Goal: Information Seeking & Learning: Learn about a topic

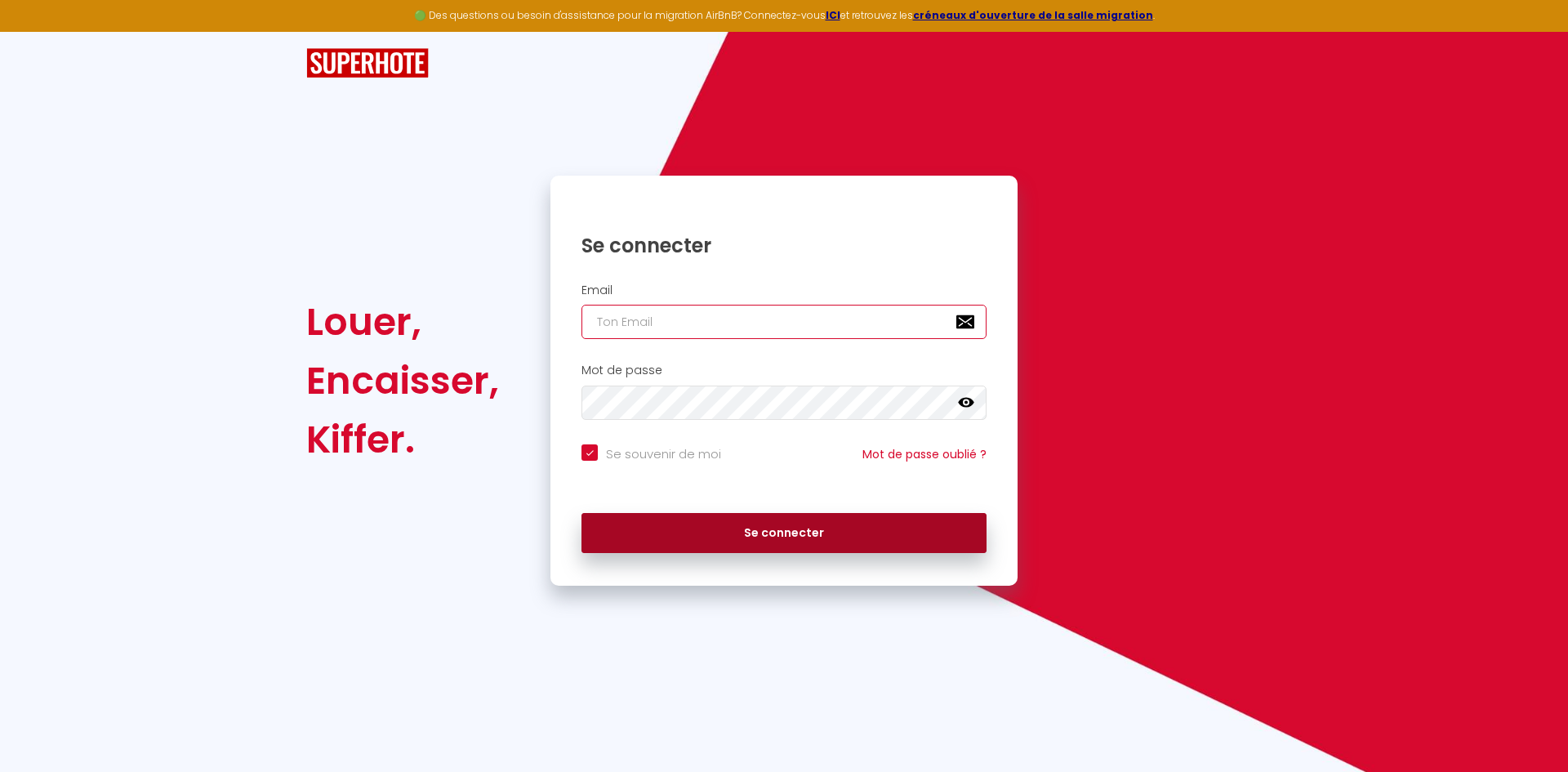
type input "[EMAIL_ADDRESS][PERSON_NAME][DOMAIN_NAME]"
click at [775, 540] on button "Se connecter" at bounding box center [784, 533] width 405 height 41
checkbox input "true"
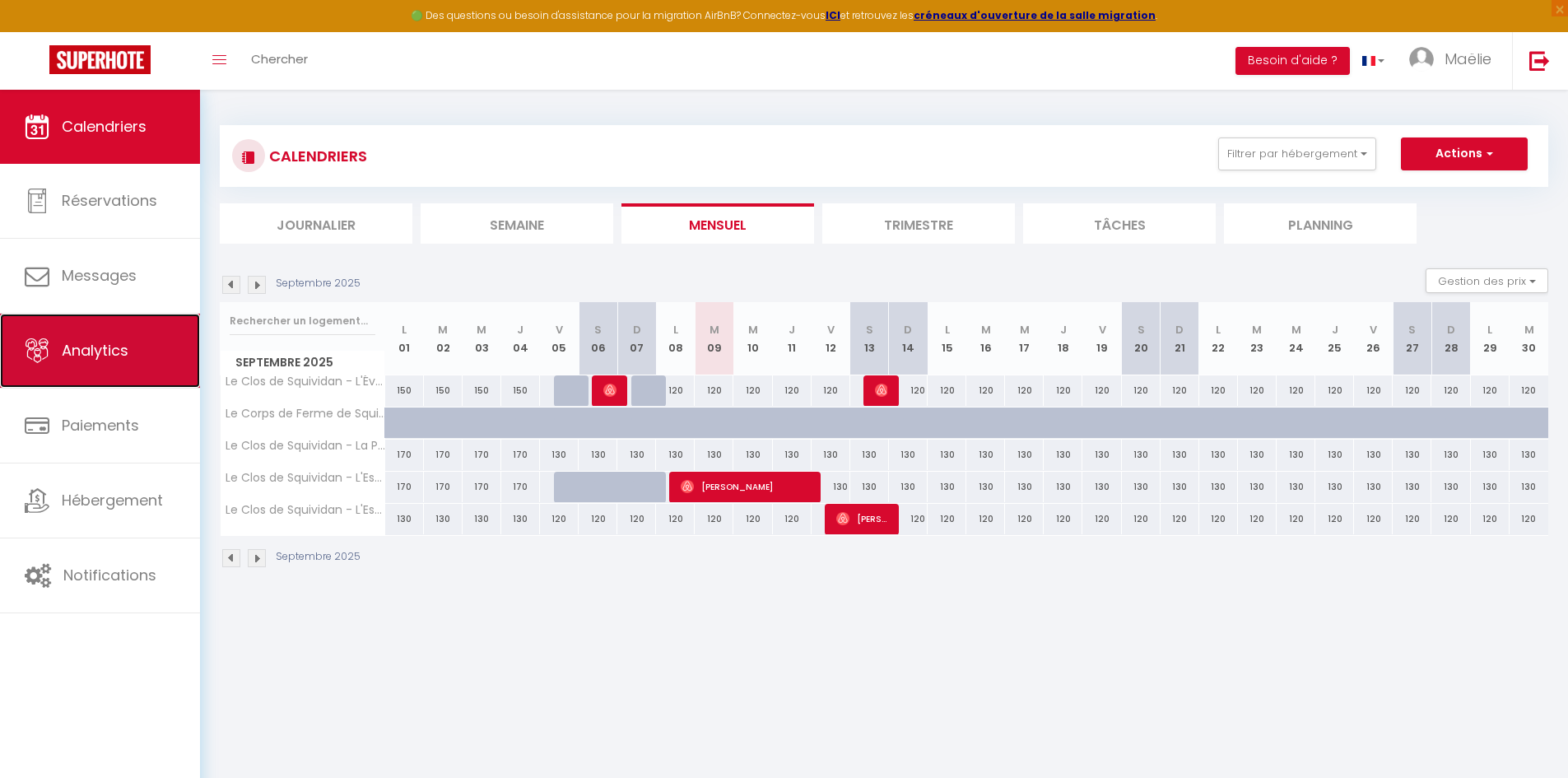
click at [131, 361] on link "Analytics" at bounding box center [100, 351] width 200 height 75
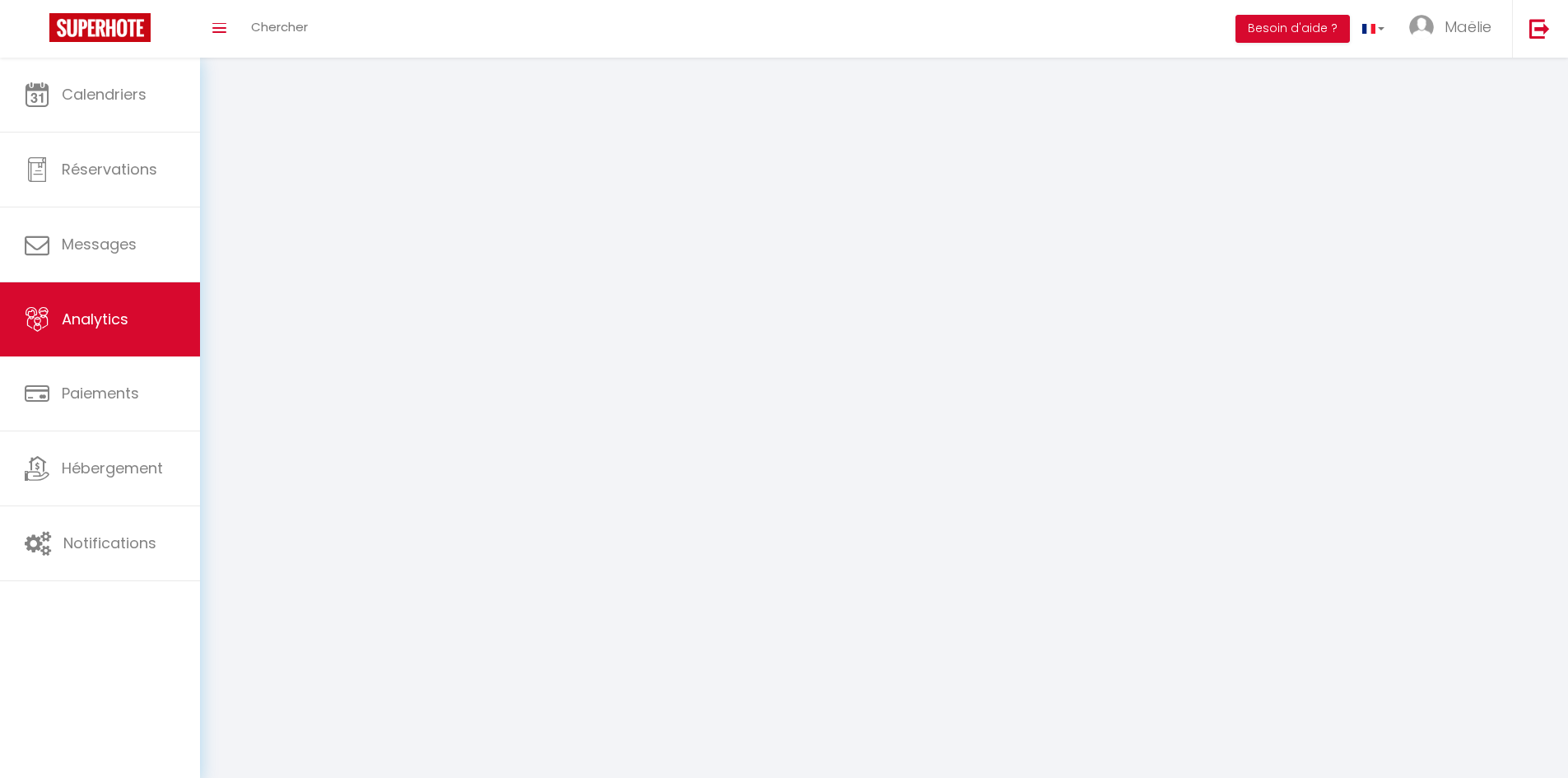
select select "2025"
select select "9"
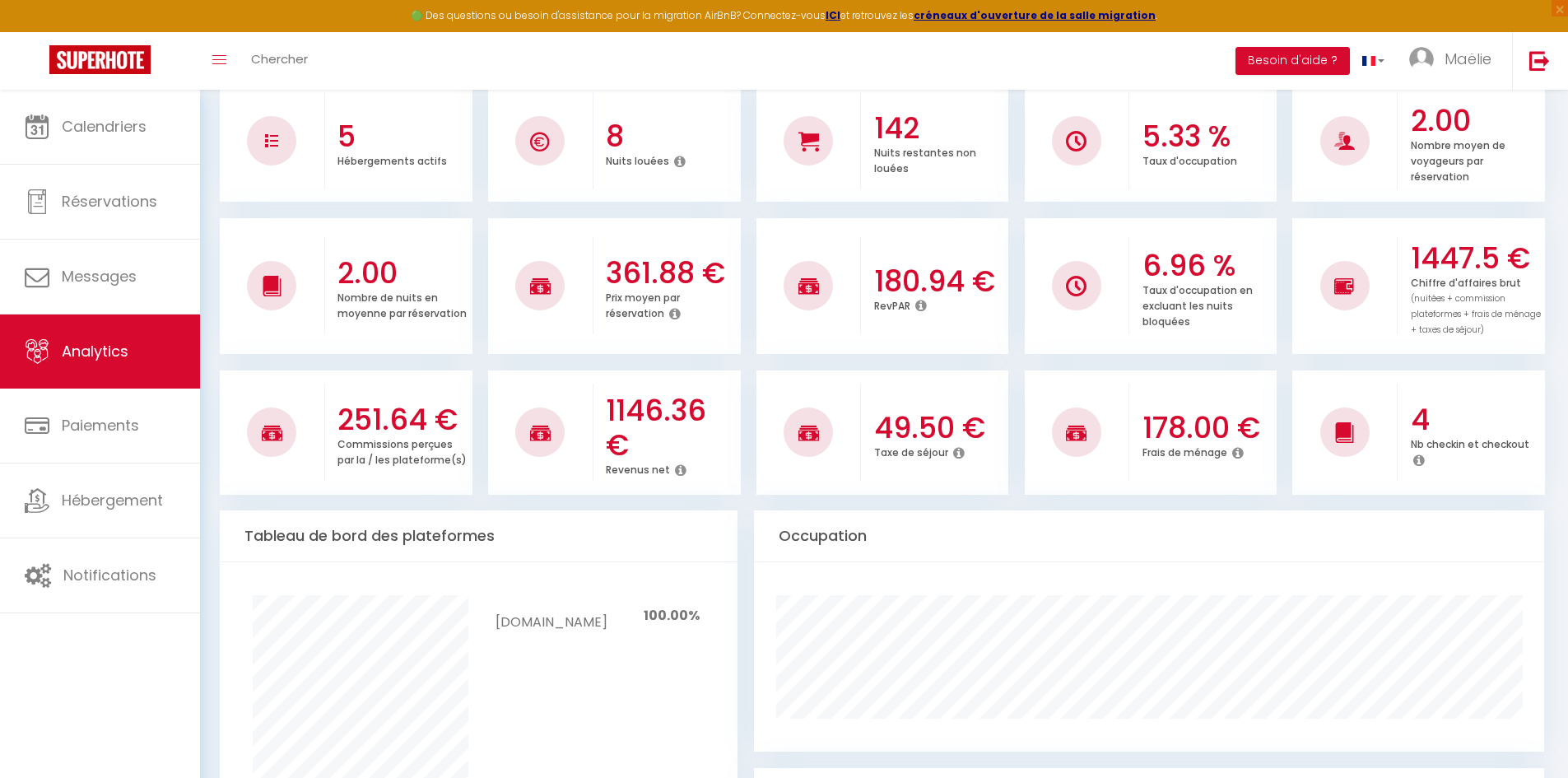
scroll to position [247, 0]
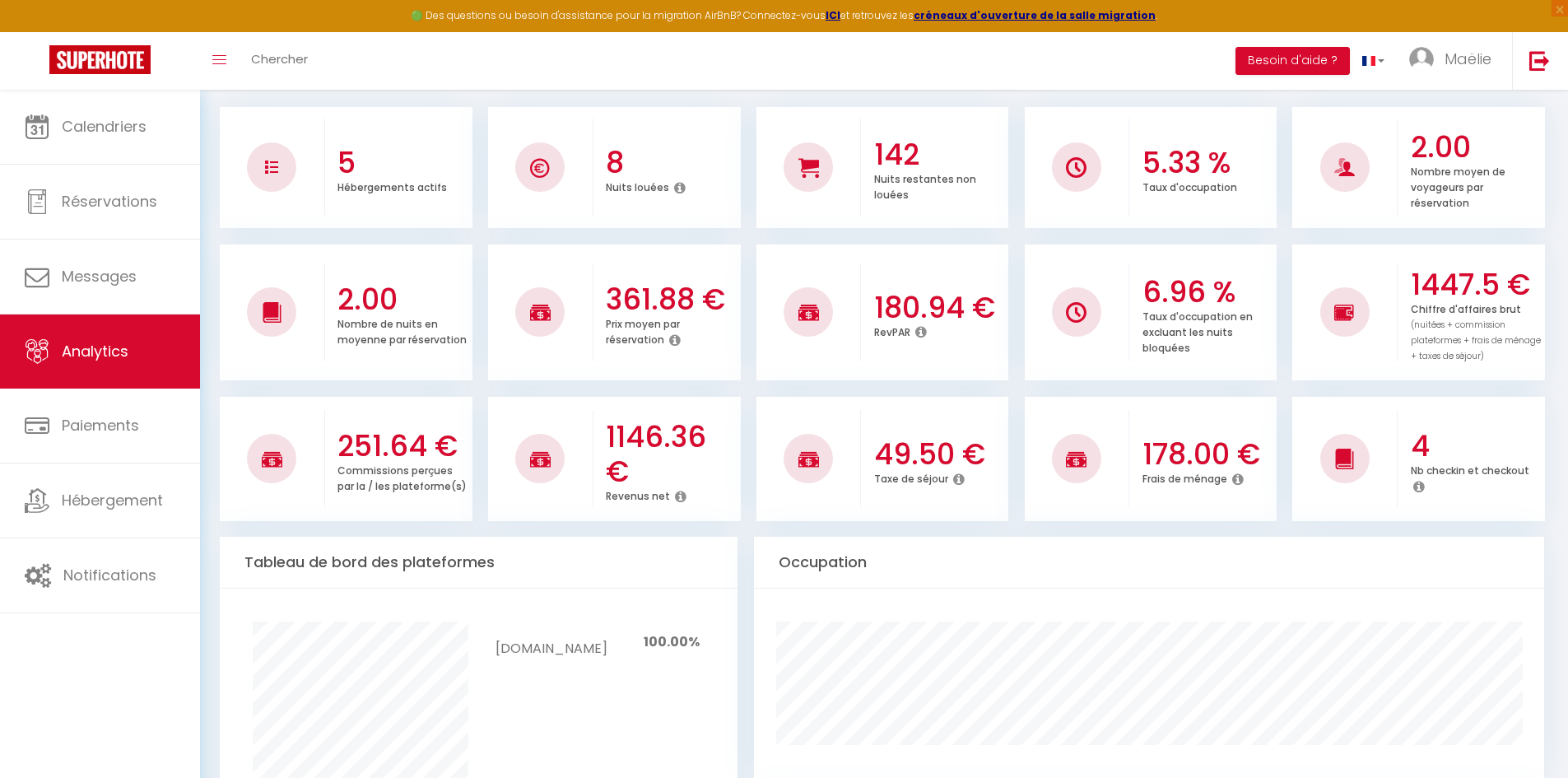
click at [676, 490] on icon at bounding box center [681, 495] width 12 height 13
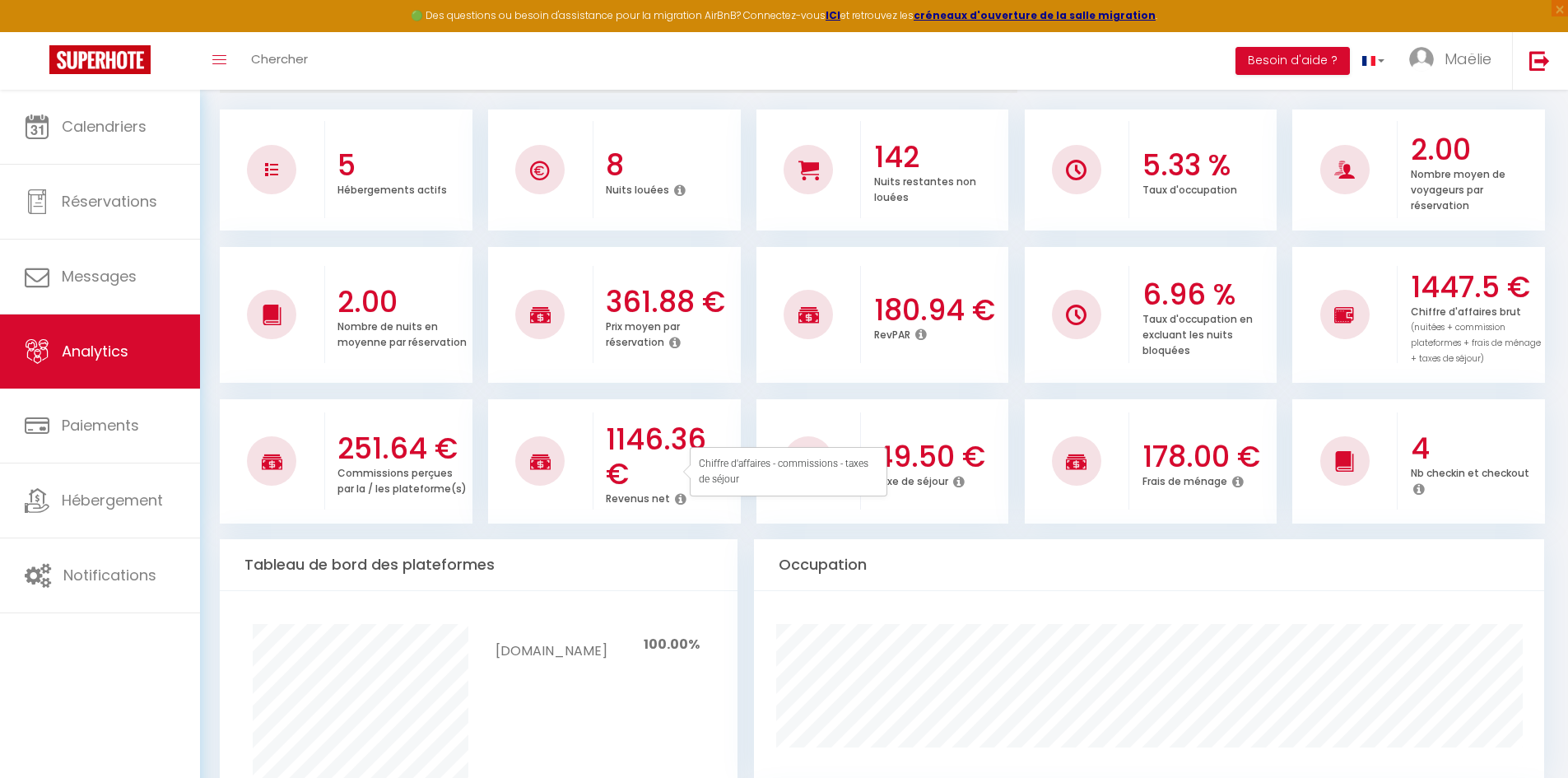
scroll to position [0, 0]
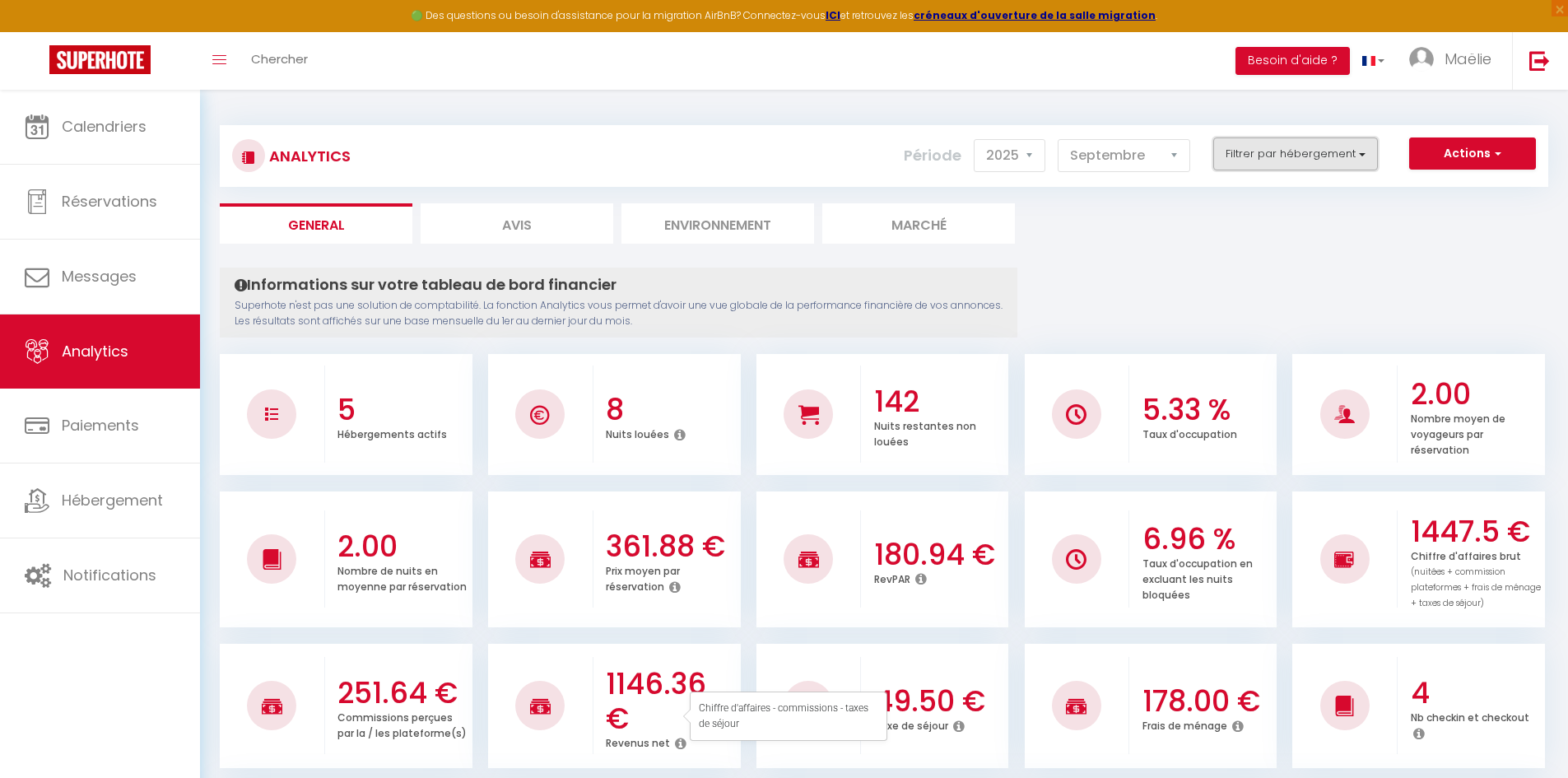
click at [1224, 160] on button "Filtrer par hébergement" at bounding box center [1296, 154] width 165 height 33
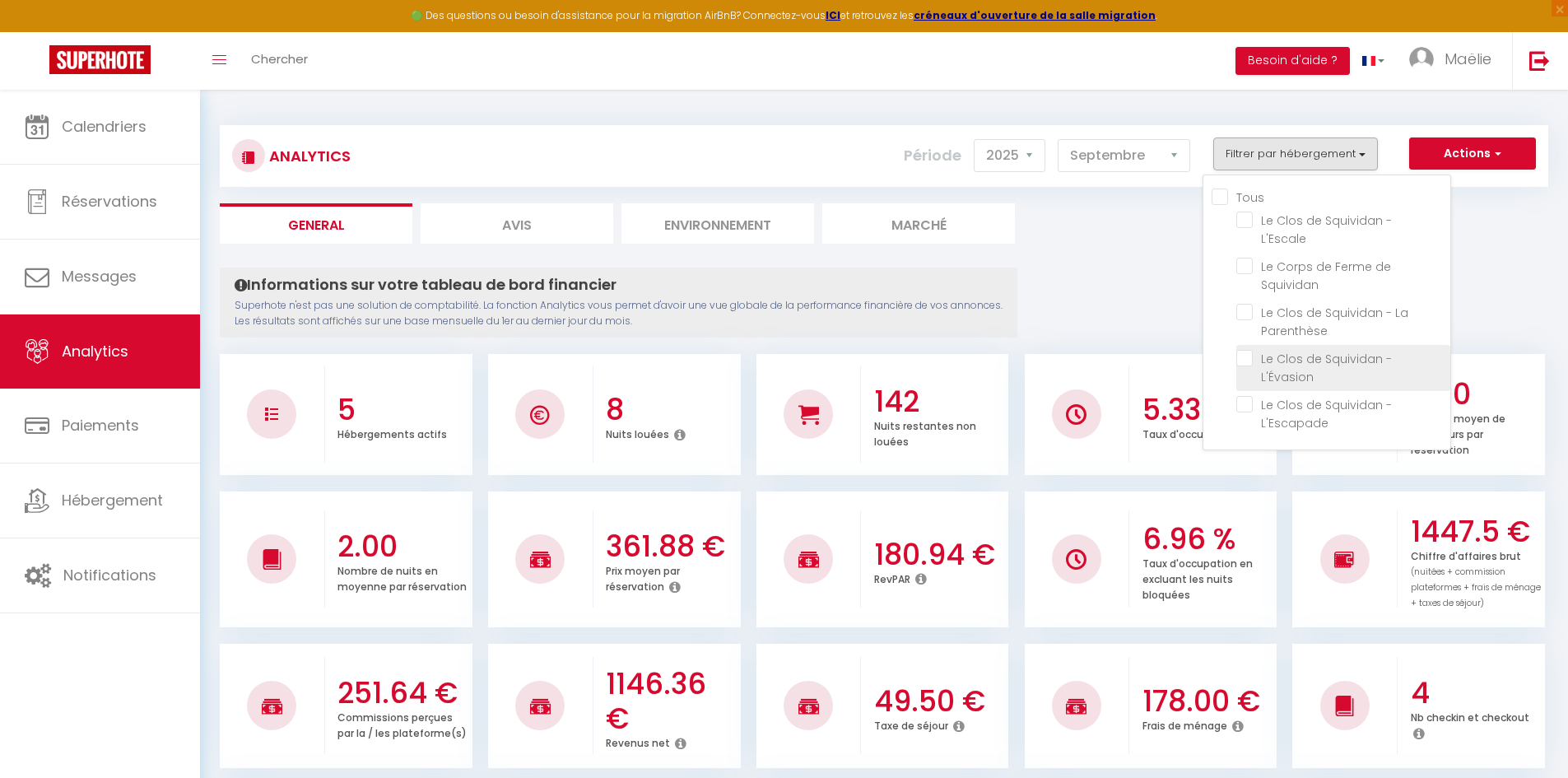
click at [1248, 350] on L\'Évasion "checkbox" at bounding box center [1343, 358] width 214 height 17
checkbox L\'Évasion "true"
checkbox L\'Escale "false"
checkbox Squividan "false"
checkbox Parenthèse "false"
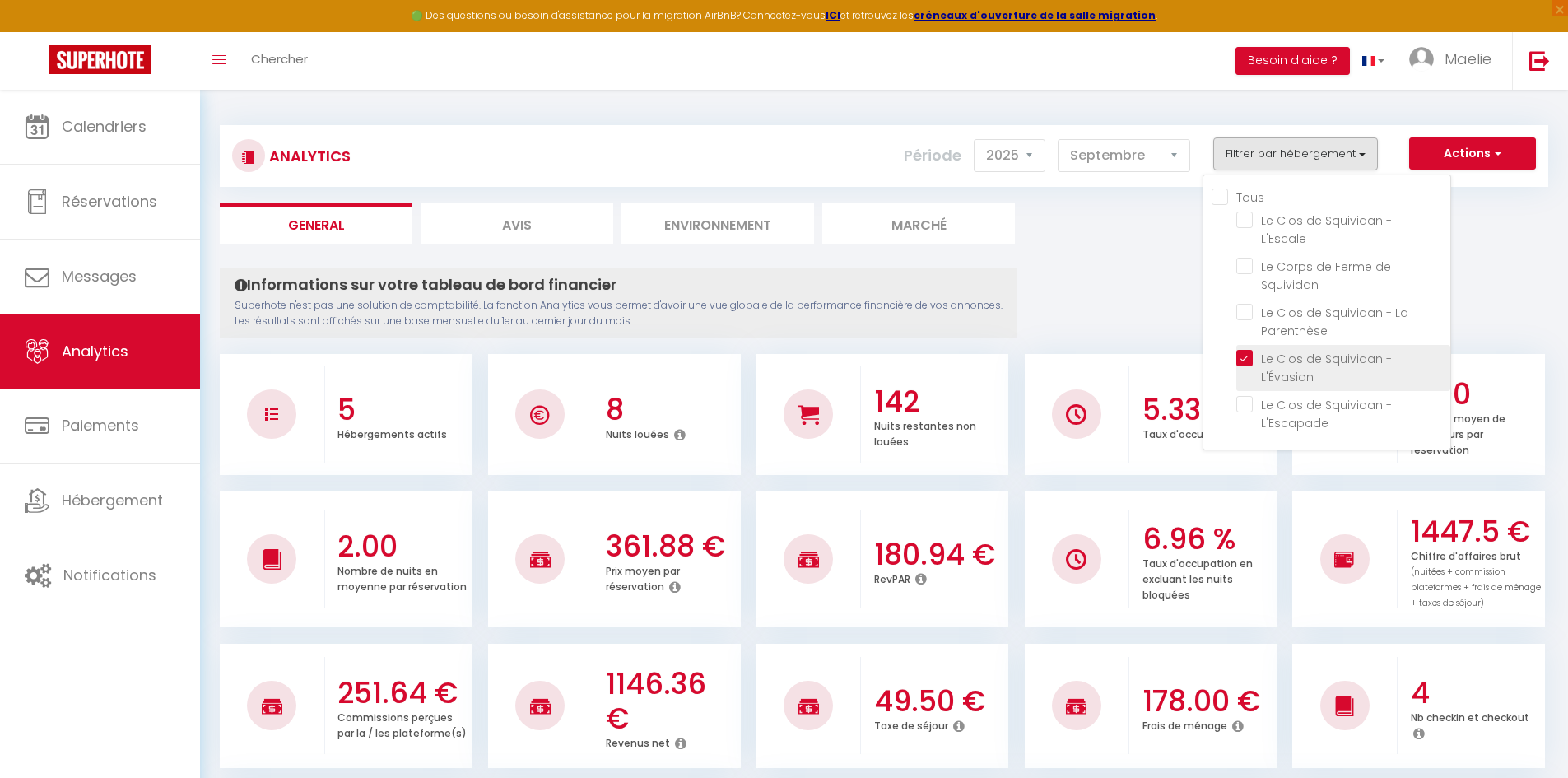
checkbox L\'Escapade "false"
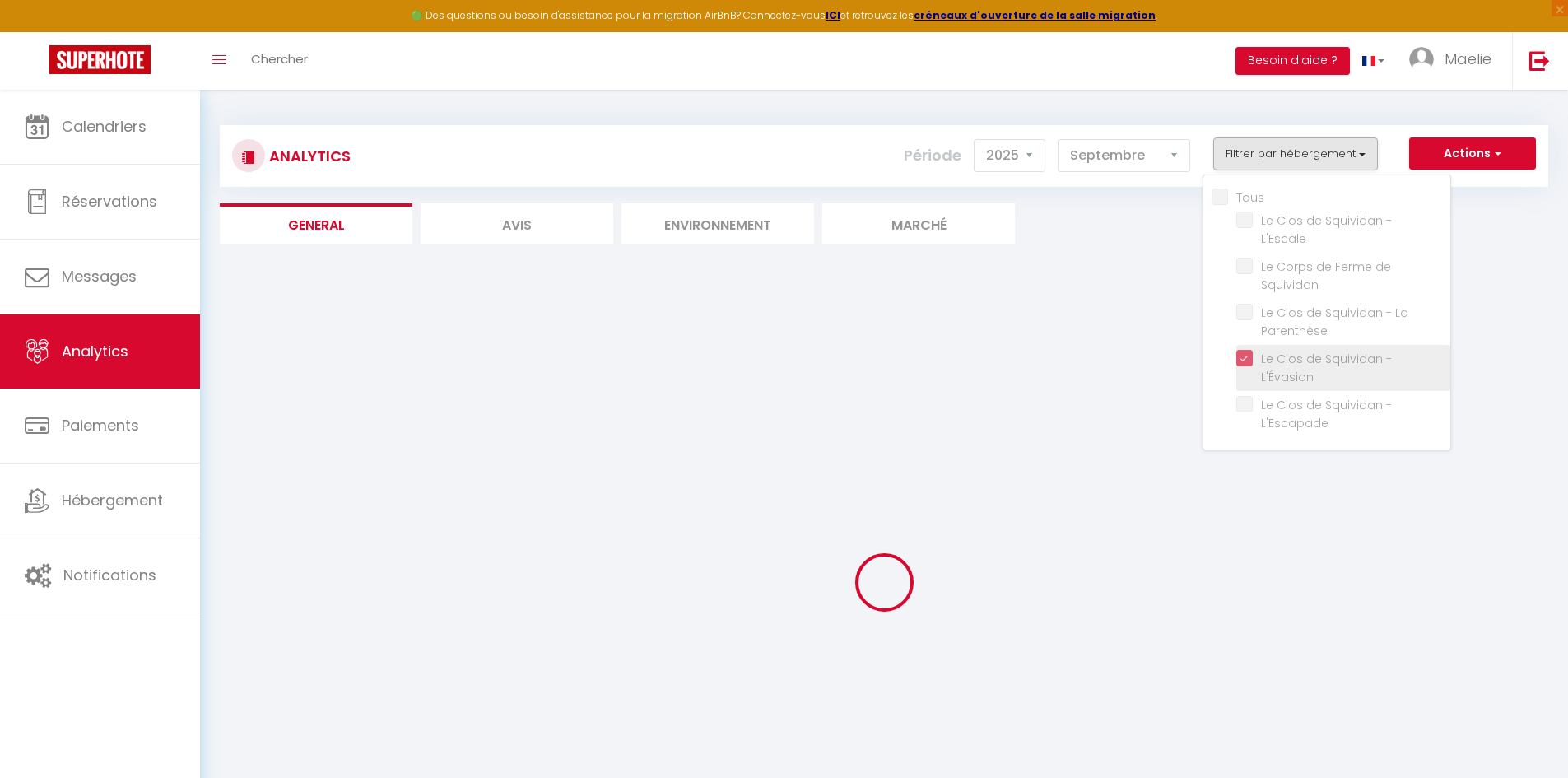
checkbox L\'Escale "false"
checkbox Squividan "false"
checkbox Parenthèse "false"
checkbox L\'Escapade "false"
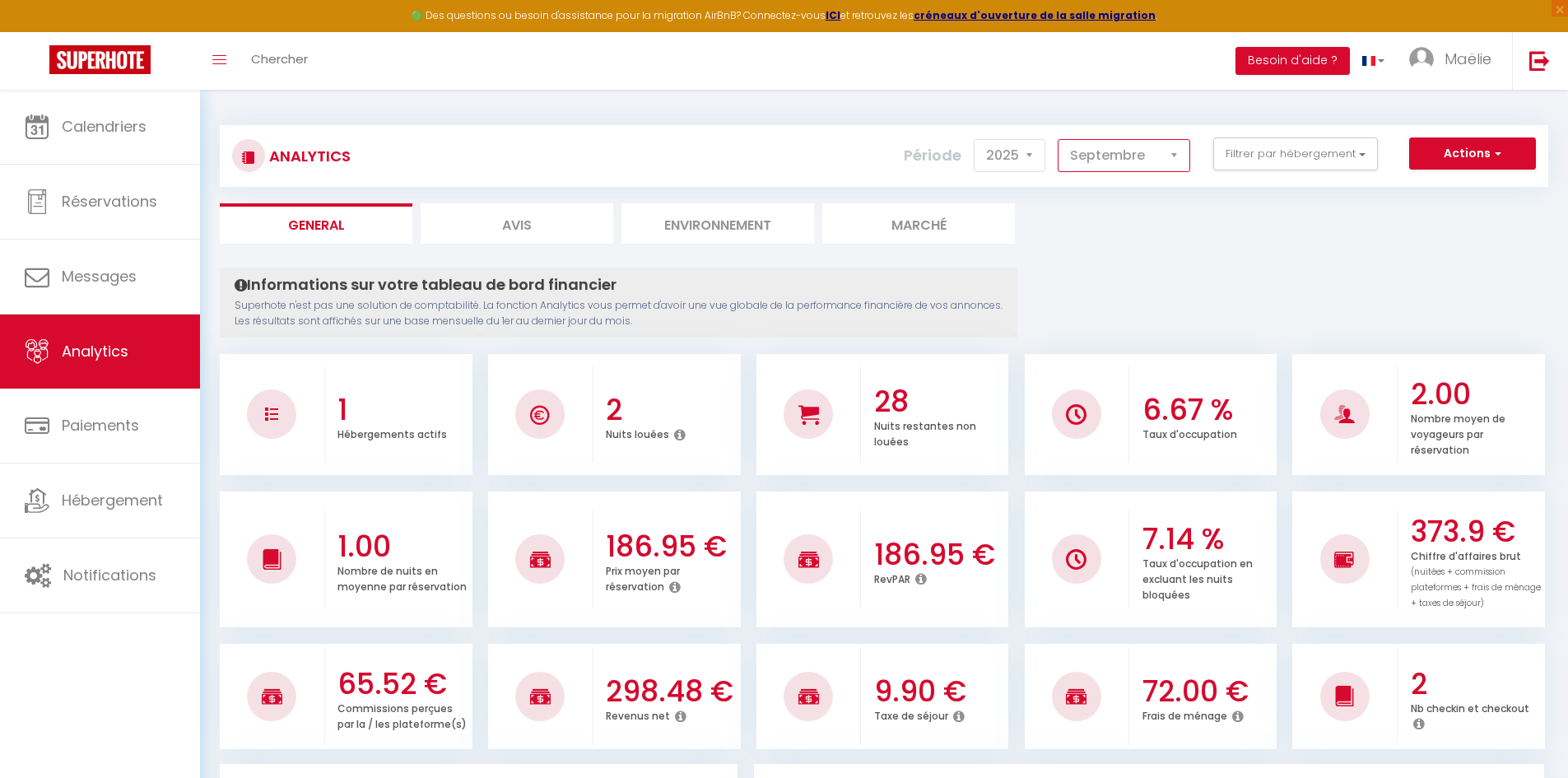
click at [1109, 160] on select "[PERSON_NAME] Mars [PERSON_NAME] Juin Juillet Août Septembre Octobre Novembre D…" at bounding box center [1124, 156] width 132 height 33
select select "12"
click at [1059, 139] on select "[PERSON_NAME] Mars [PERSON_NAME] Juin Juillet Août Septembre Octobre Novembre D…" at bounding box center [1124, 156] width 132 height 33
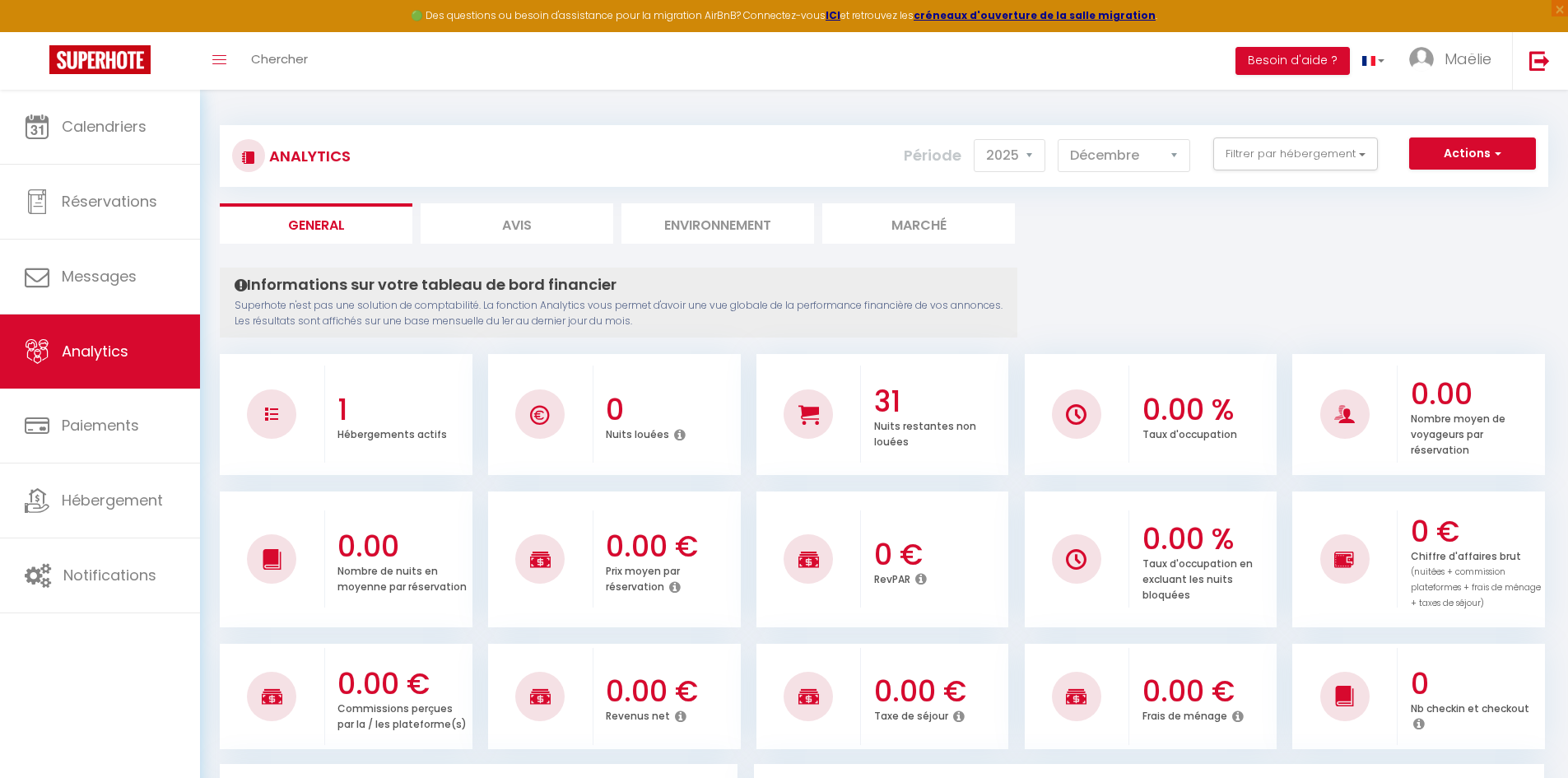
click at [1287, 159] on button "Filtrer par hébergement" at bounding box center [1296, 154] width 165 height 33
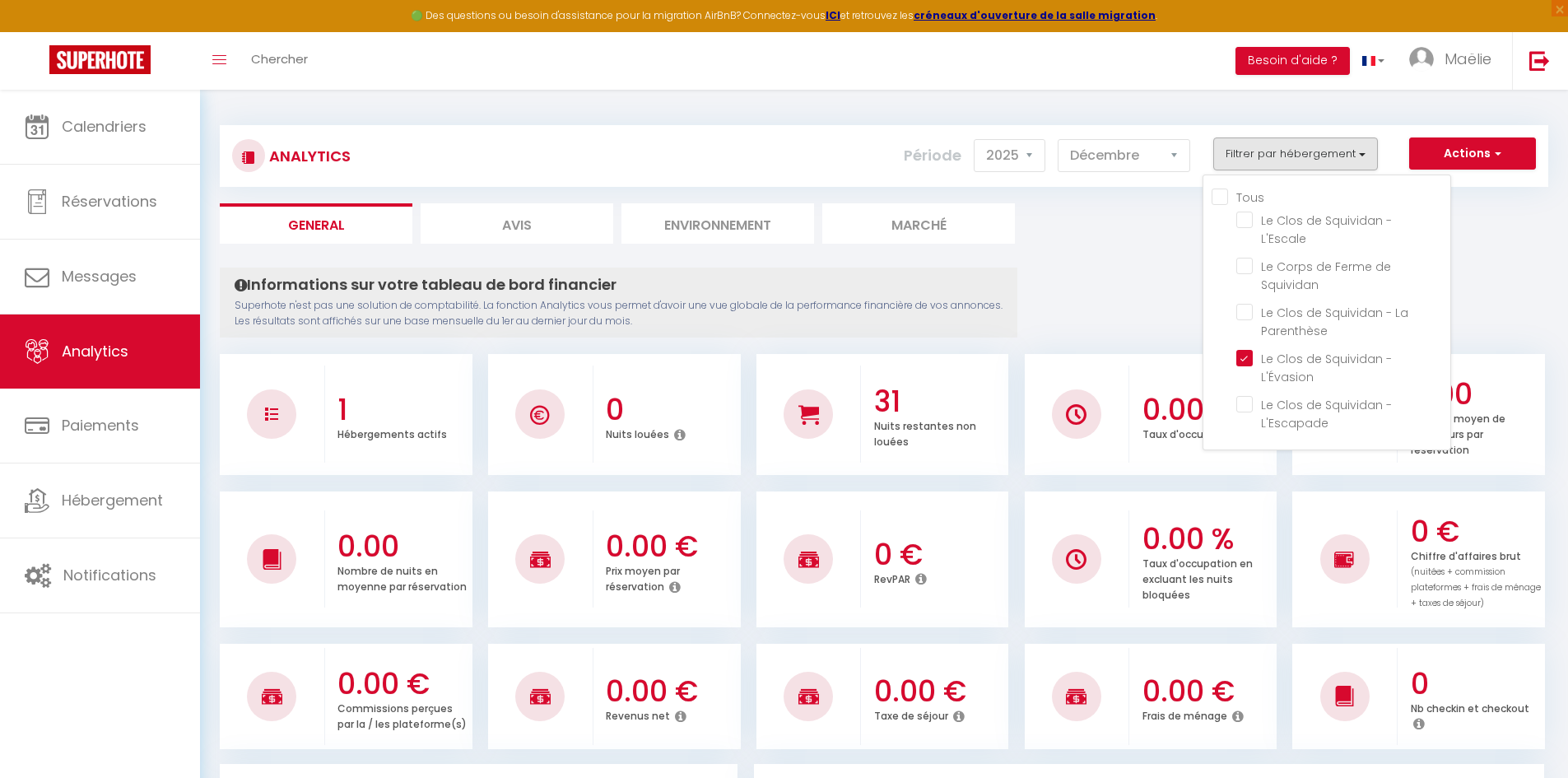
click at [1218, 201] on input "Tous" at bounding box center [1331, 195] width 238 height 17
checkbox input "true"
checkbox L\'Escale "true"
checkbox Squividan "true"
checkbox Parenthèse "true"
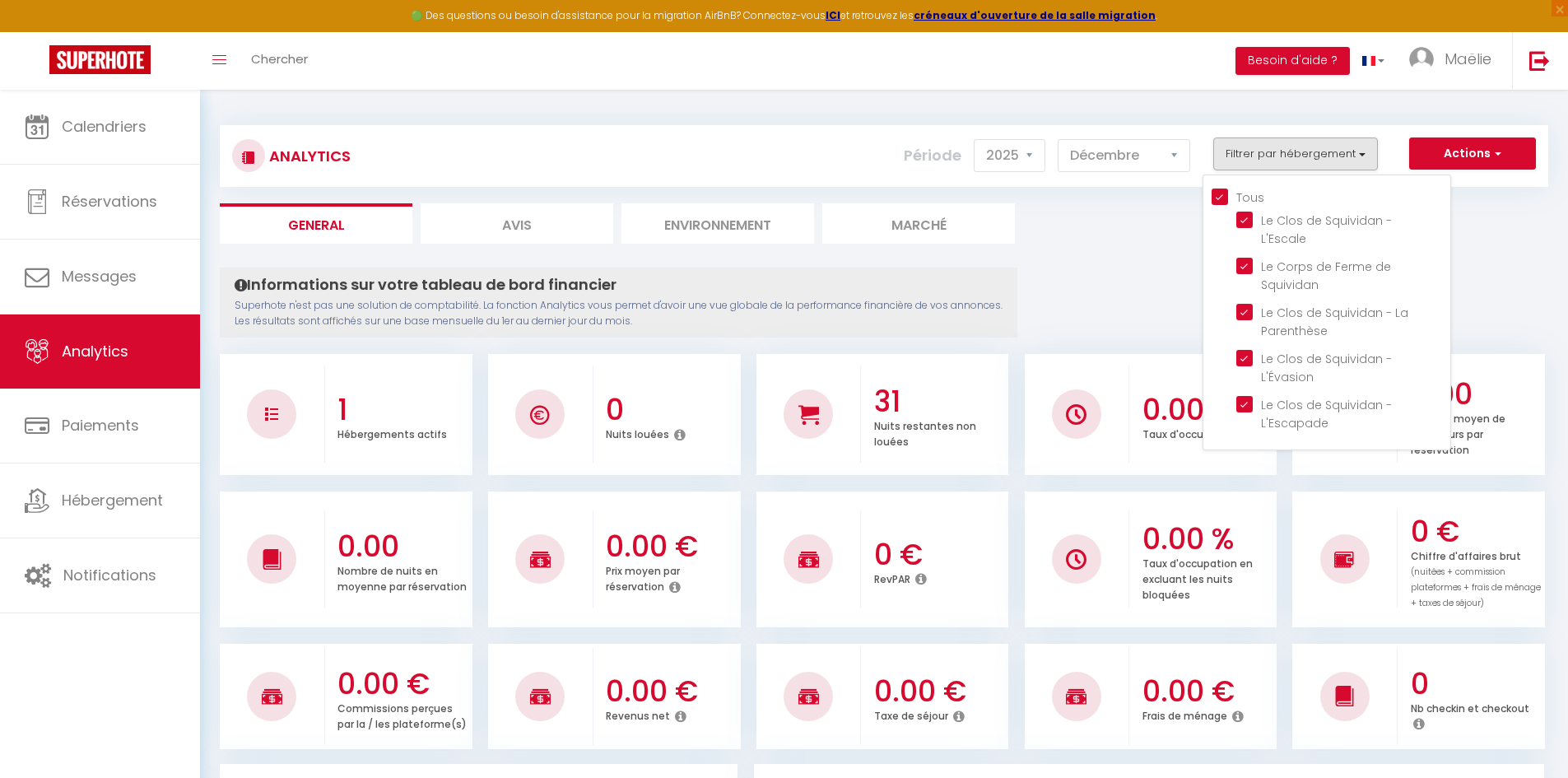
checkbox L\'Escapade "true"
click at [1181, 218] on ul "General Avis Environnement Marché" at bounding box center [884, 223] width 1329 height 40
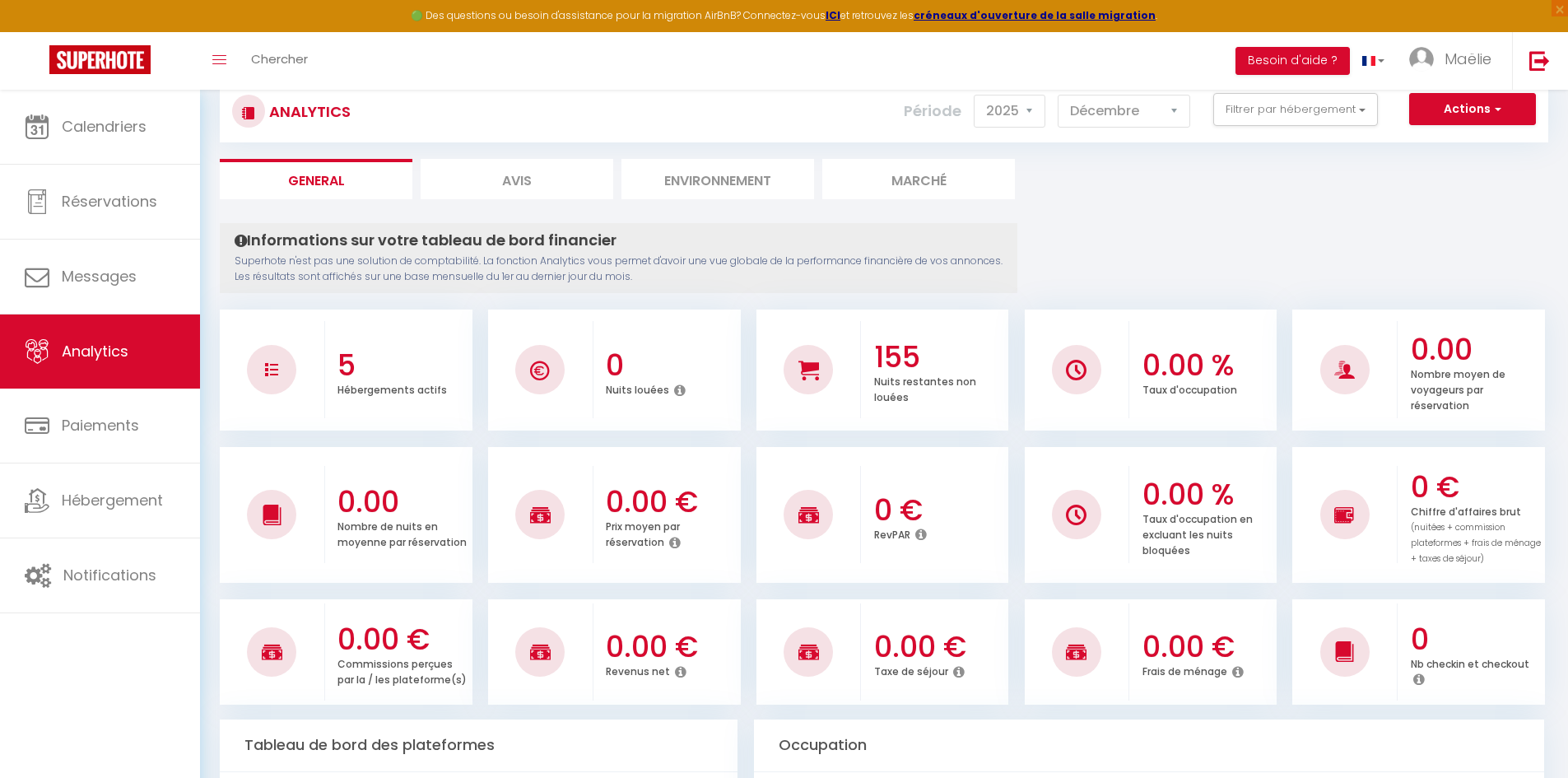
scroll to position [29, 0]
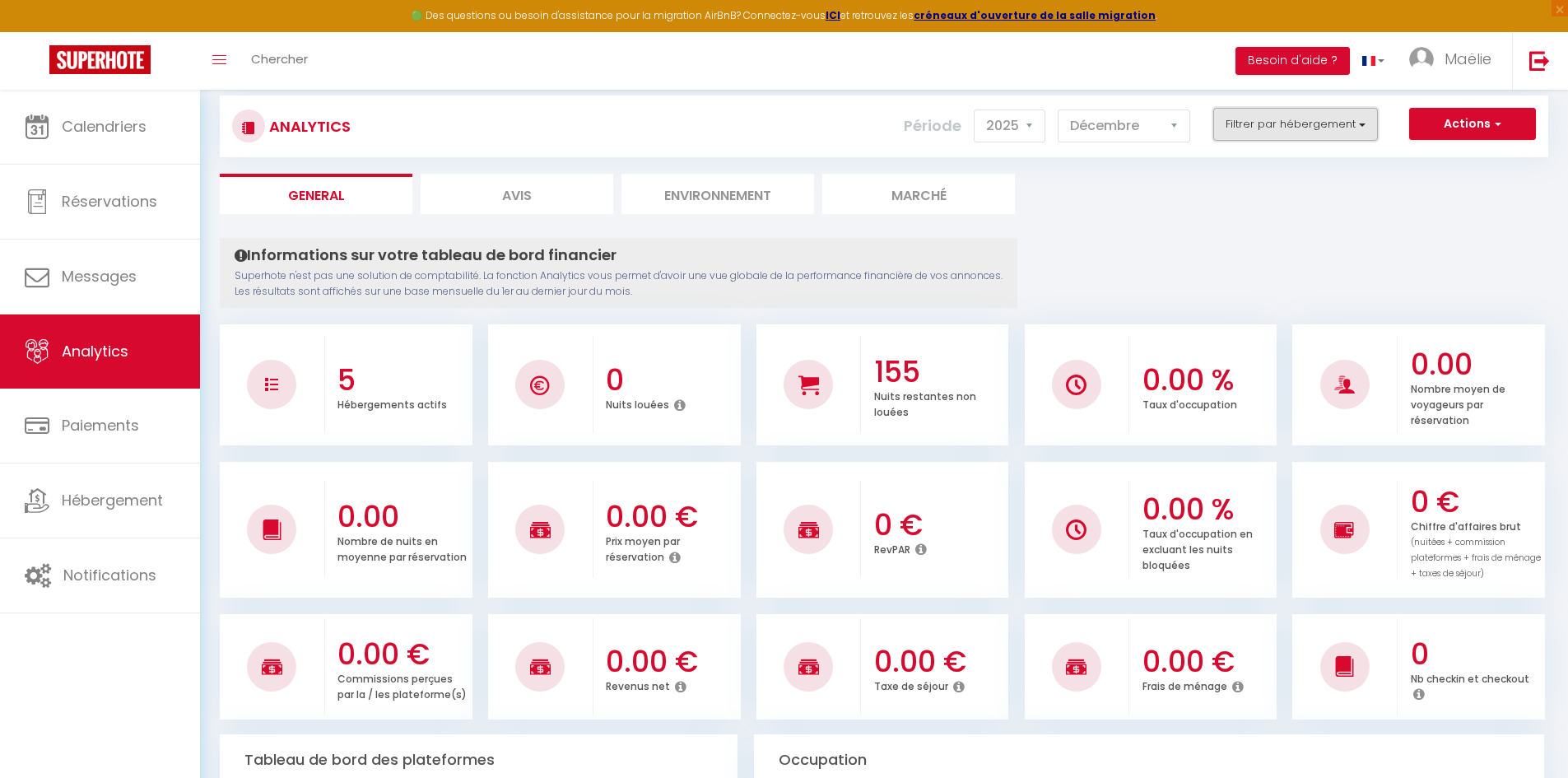
click at [1243, 122] on button "Filtrer par hébergement" at bounding box center [1296, 125] width 165 height 33
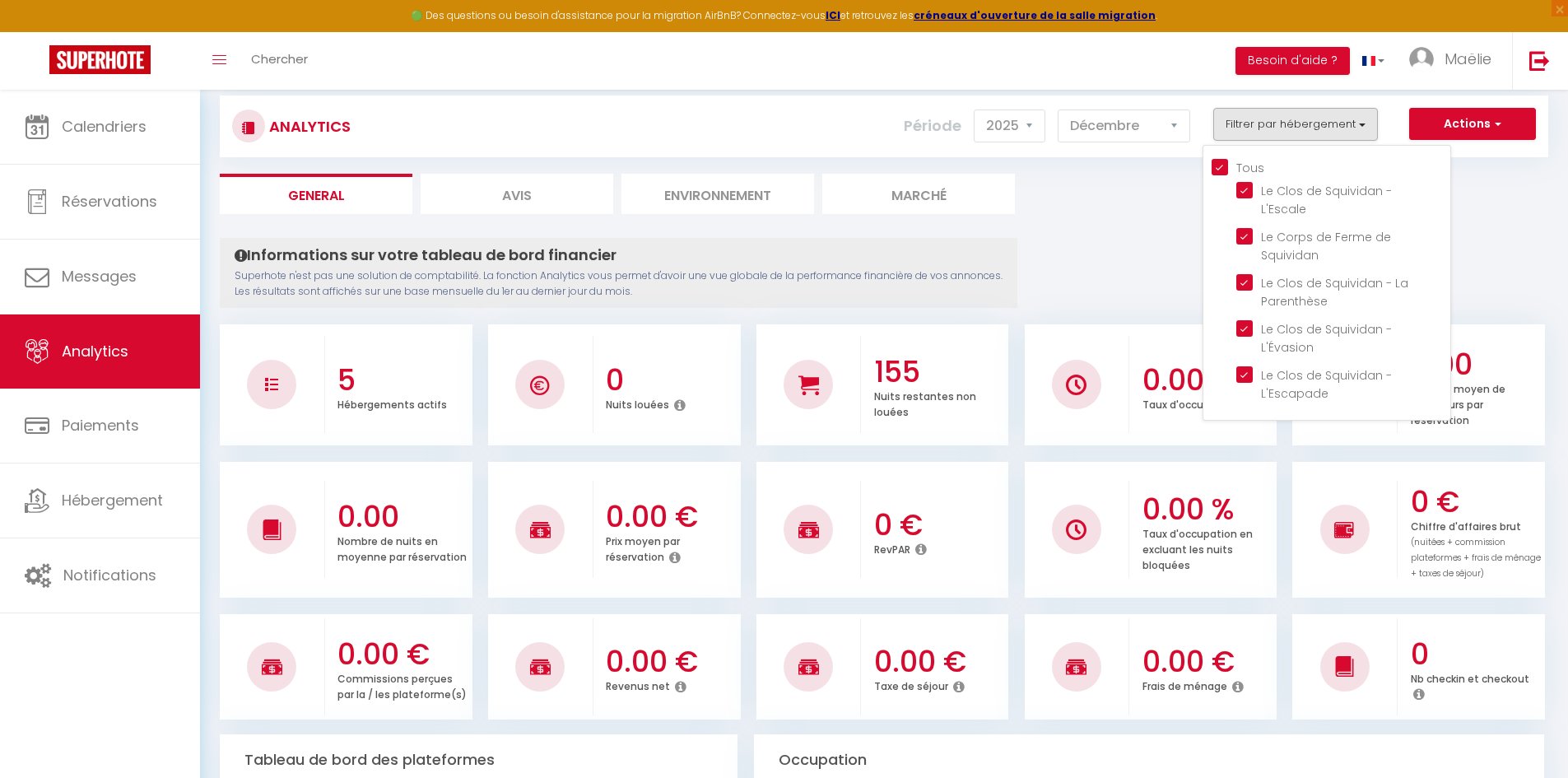
click at [1220, 166] on input "Tous" at bounding box center [1331, 166] width 238 height 17
checkbox input "false"
checkbox L\'Escale "false"
checkbox Squividan "false"
checkbox Parenthèse "false"
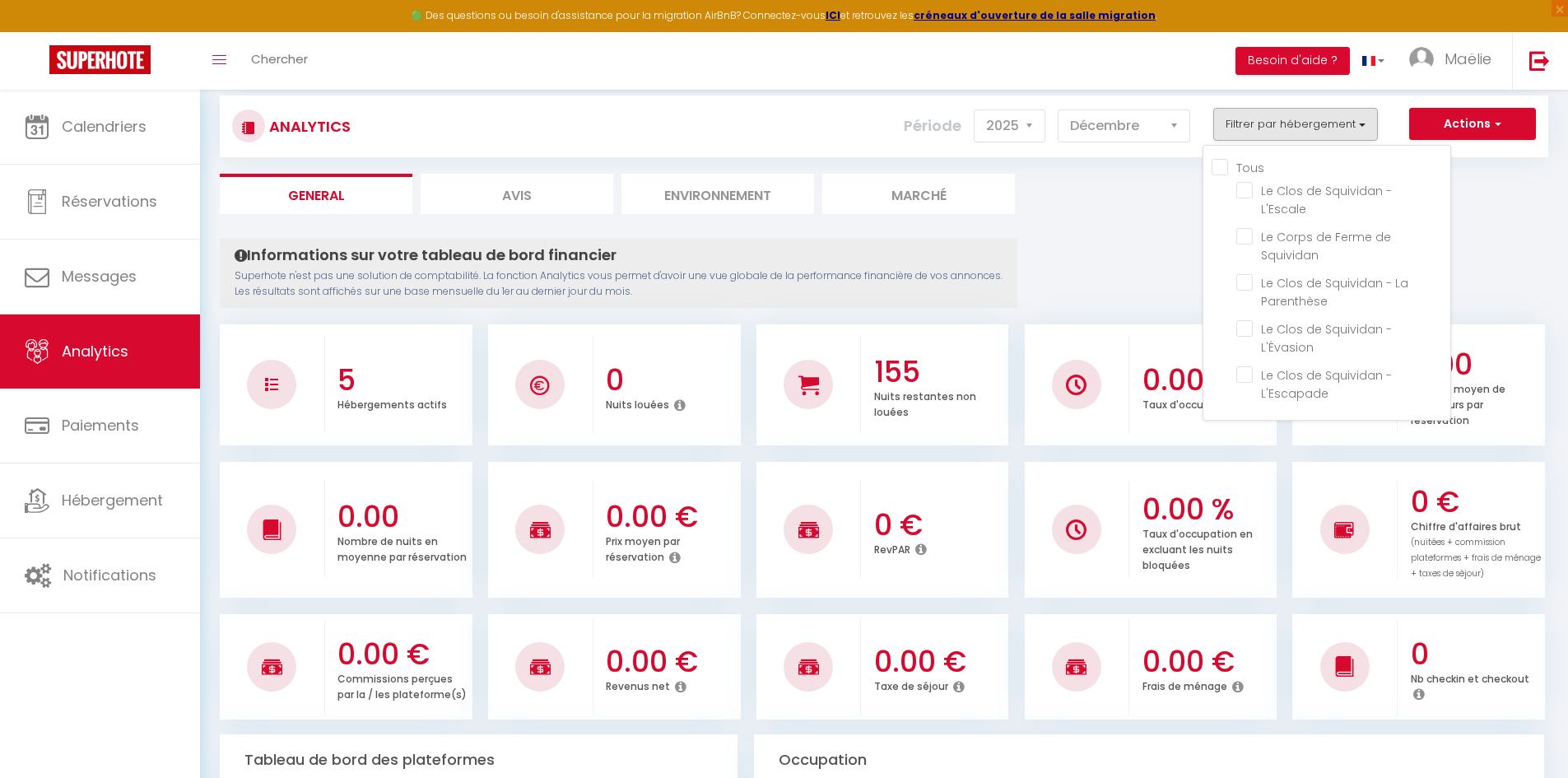
checkbox L\'Évasion "false"
checkbox L\'Escapade "false"
click at [1245, 320] on L\'Évasion "checkbox" at bounding box center [1343, 328] width 214 height 17
checkbox L\'Évasion "true"
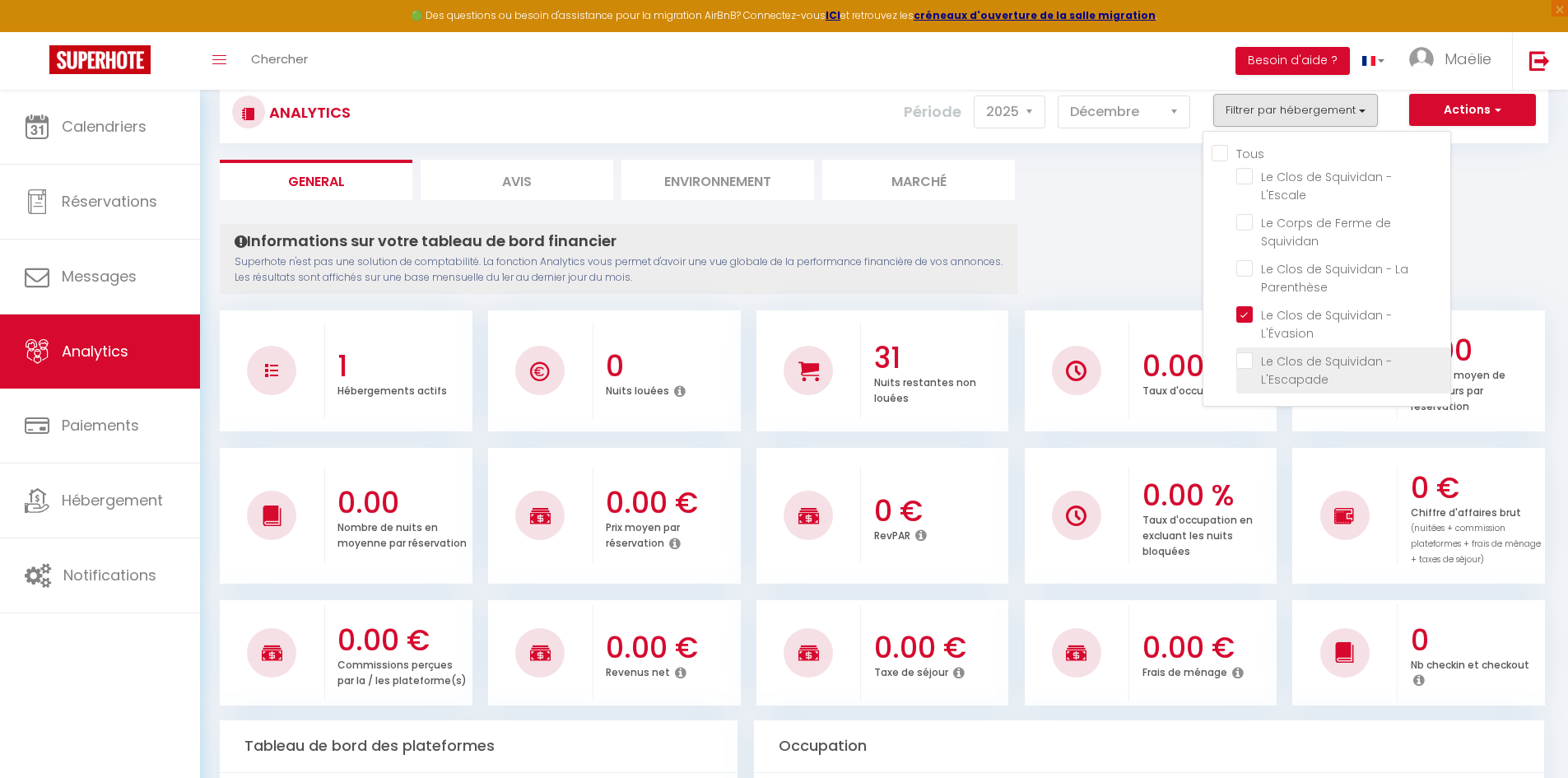
scroll to position [0, 0]
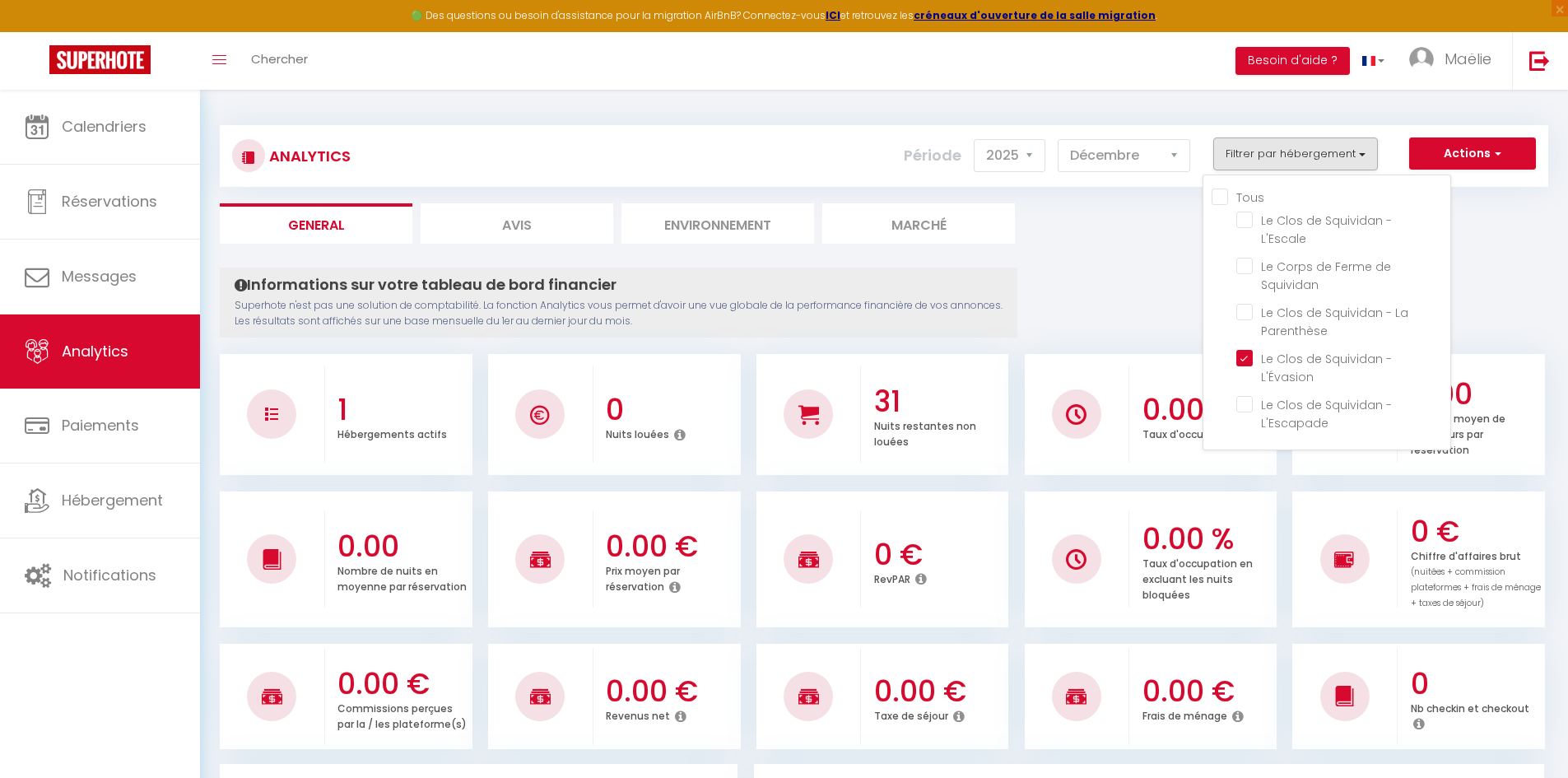
click at [1223, 196] on input "Tous" at bounding box center [1331, 195] width 238 height 17
checkbox input "true"
checkbox L\'Escale "true"
checkbox Squividan "true"
checkbox Parenthèse "true"
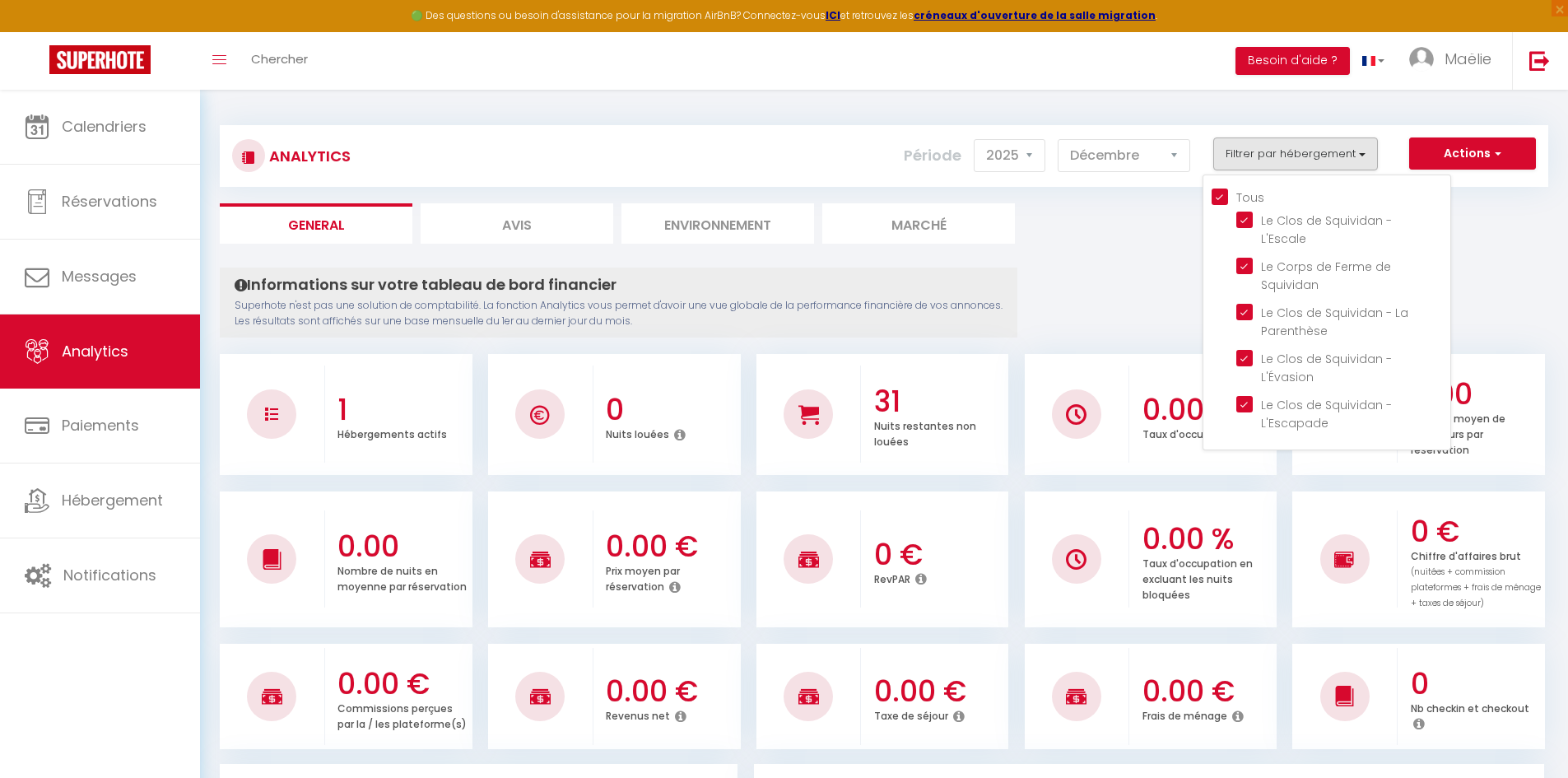
checkbox L\'Escapade "true"
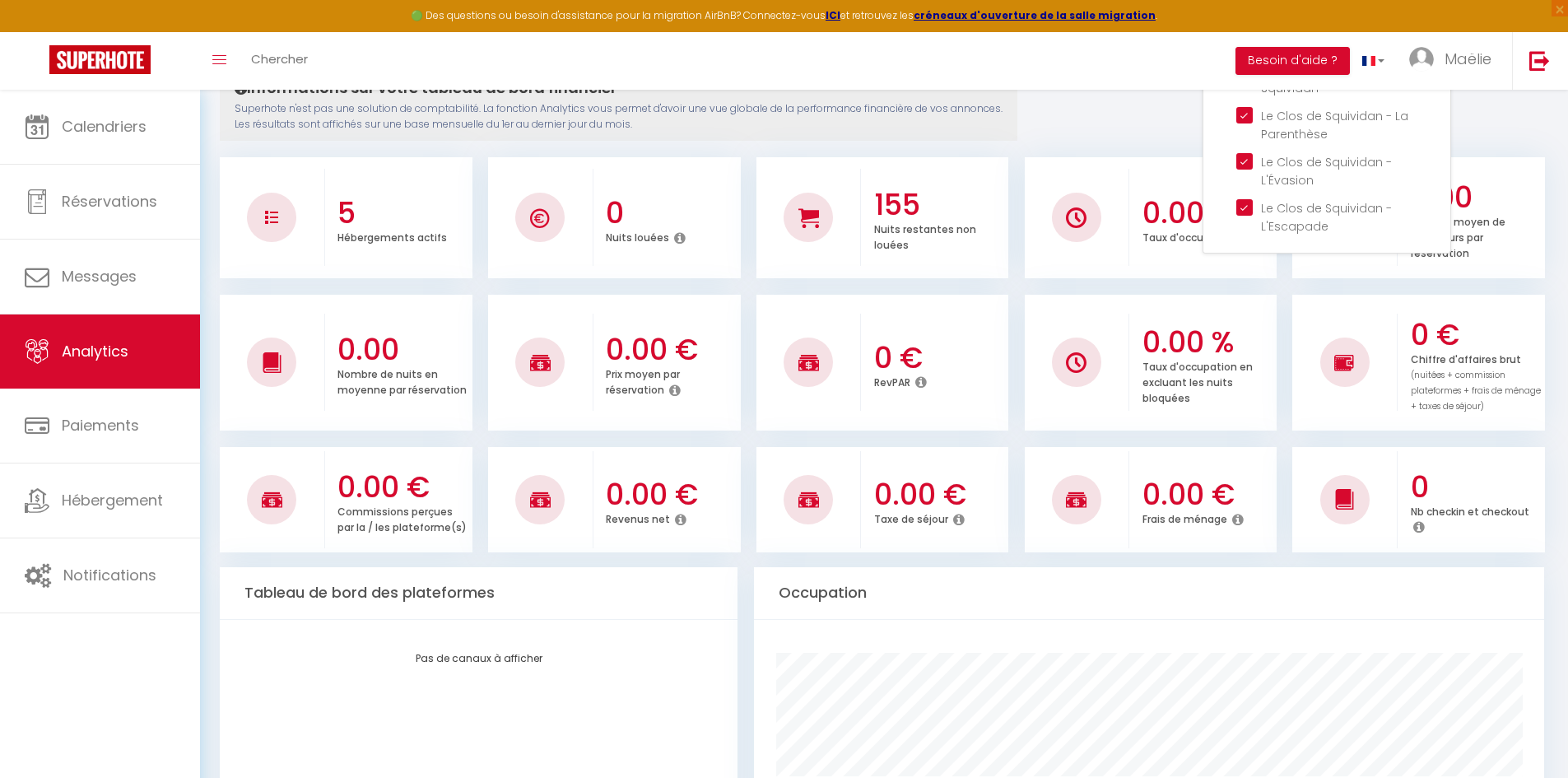
scroll to position [194, 0]
